Goal: Contribute content: Add original content to the website for others to see

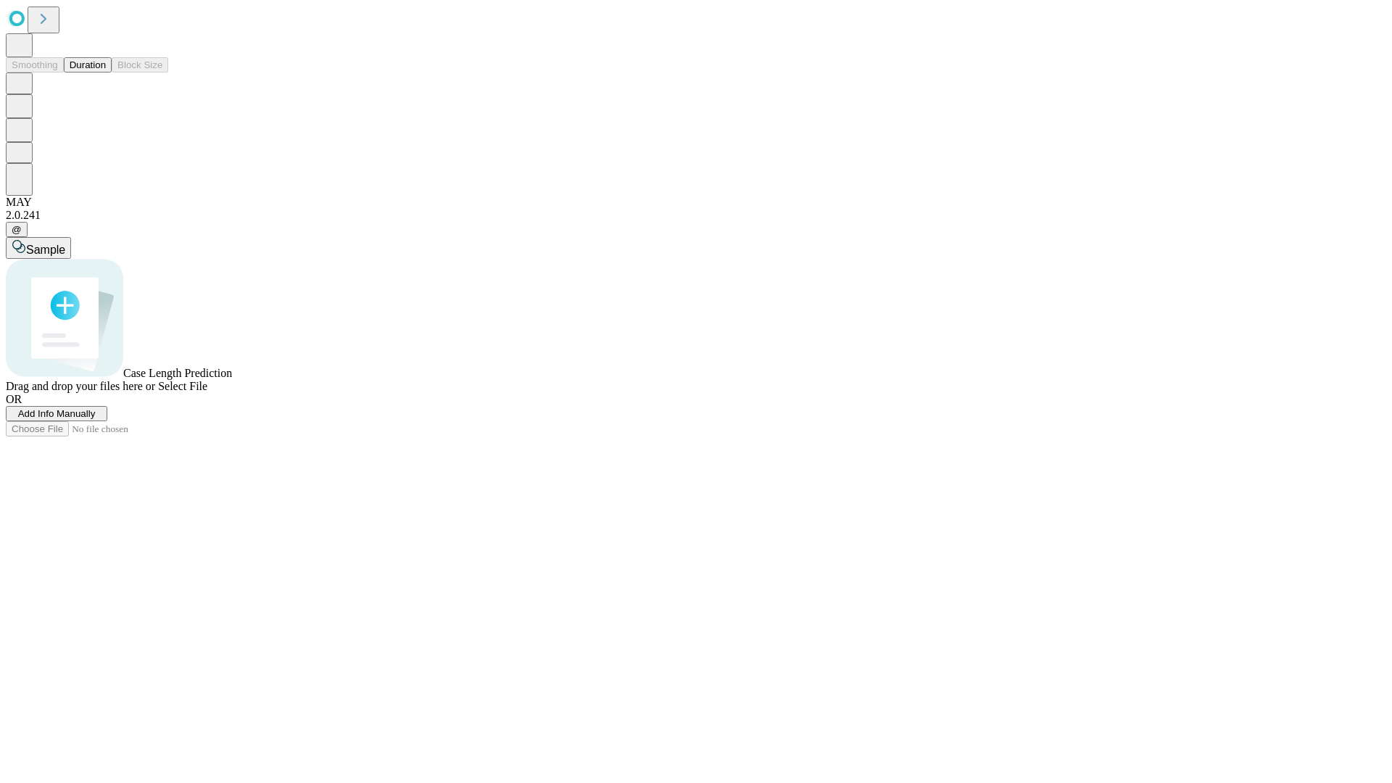
click at [96, 419] on span "Add Info Manually" at bounding box center [57, 413] width 78 height 11
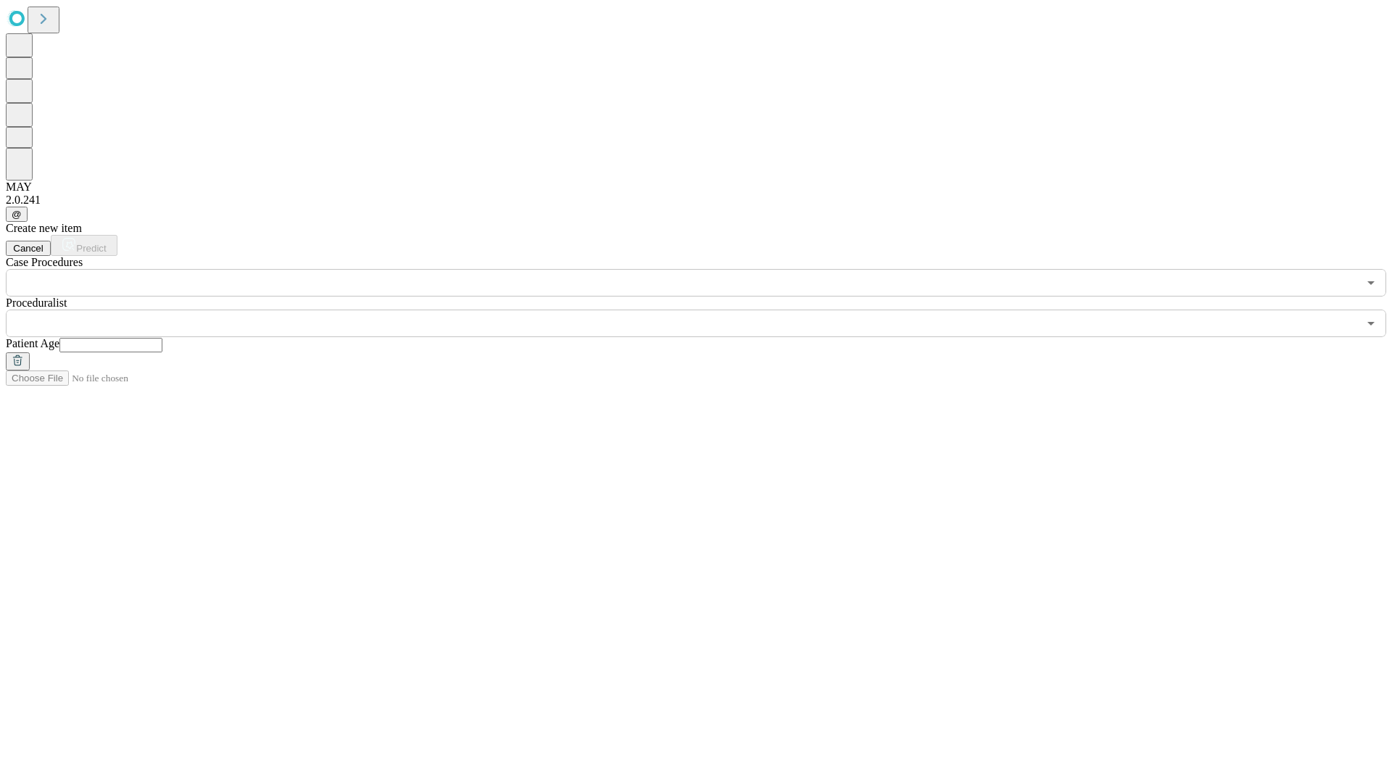
click at [162, 338] on input "text" at bounding box center [110, 345] width 103 height 15
type input "**"
click at [706, 310] on input "text" at bounding box center [682, 324] width 1352 height 28
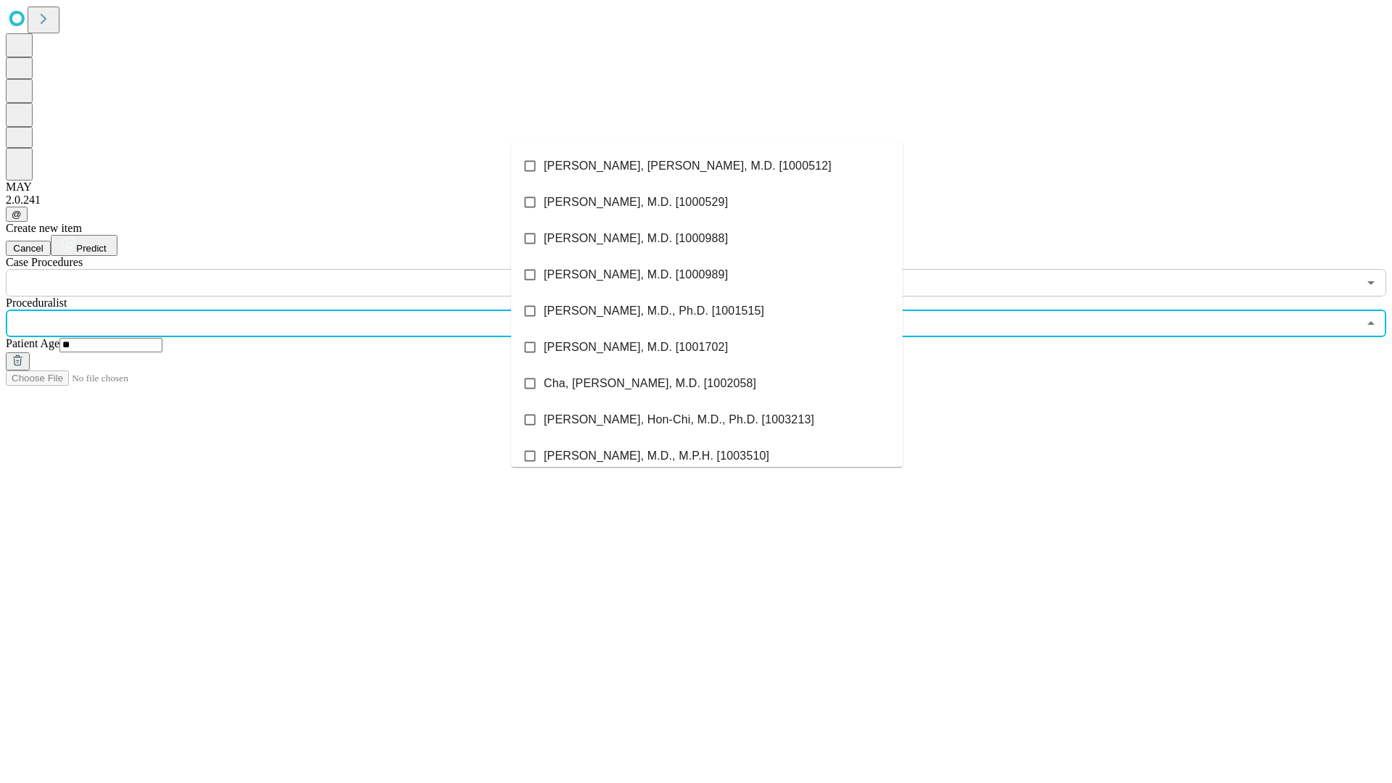
click at [707, 166] on li "[PERSON_NAME], [PERSON_NAME], M.D. [1000512]" at bounding box center [707, 166] width 392 height 36
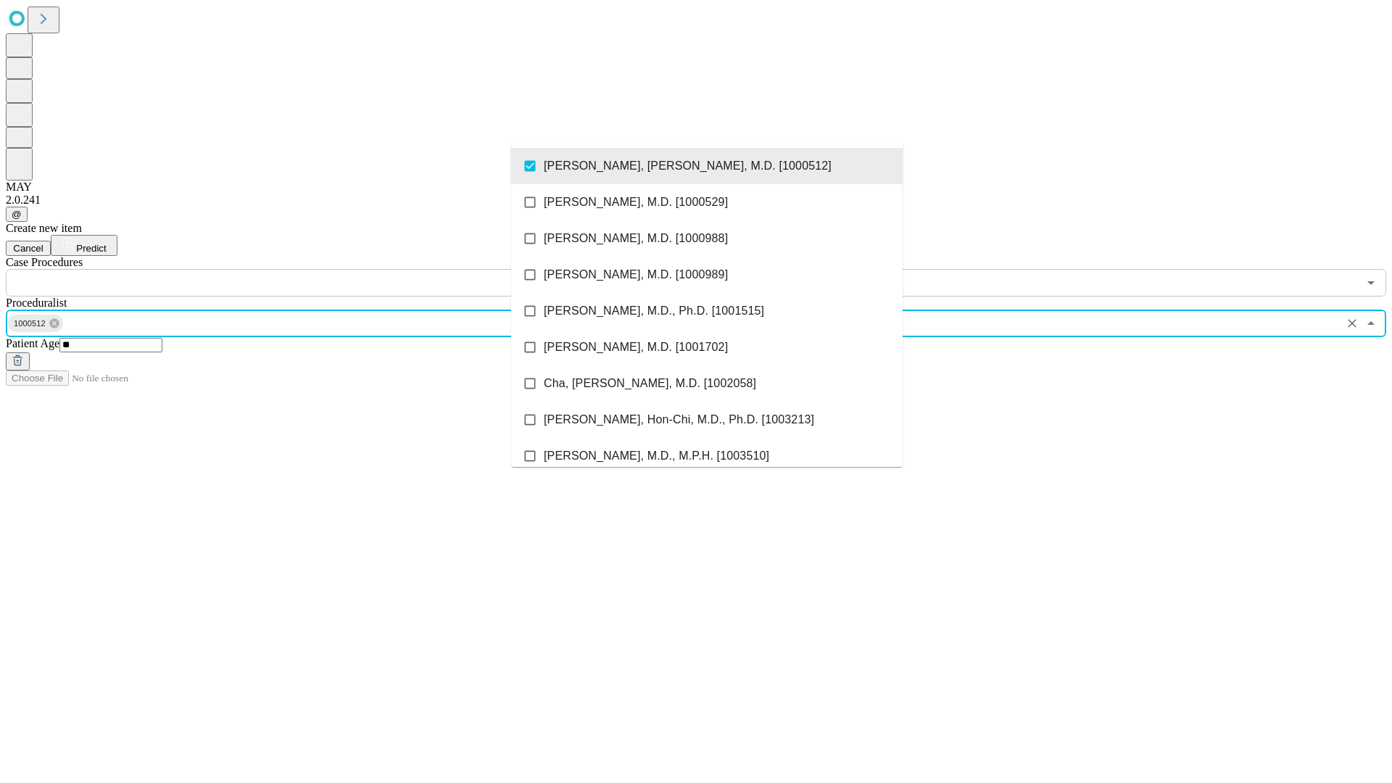
click at [305, 269] on input "text" at bounding box center [682, 283] width 1352 height 28
